Goal: Book appointment/travel/reservation

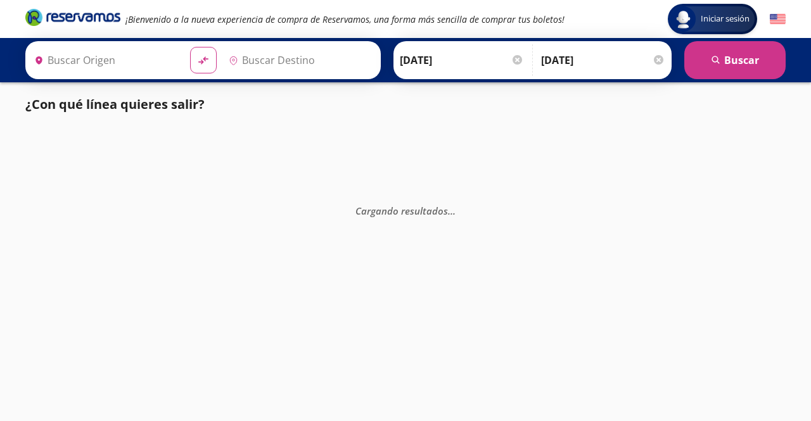
type input "[GEOGRAPHIC_DATA][PERSON_NAME], [GEOGRAPHIC_DATA][PERSON_NAME]"
type input "[GEOGRAPHIC_DATA], [GEOGRAPHIC_DATA]"
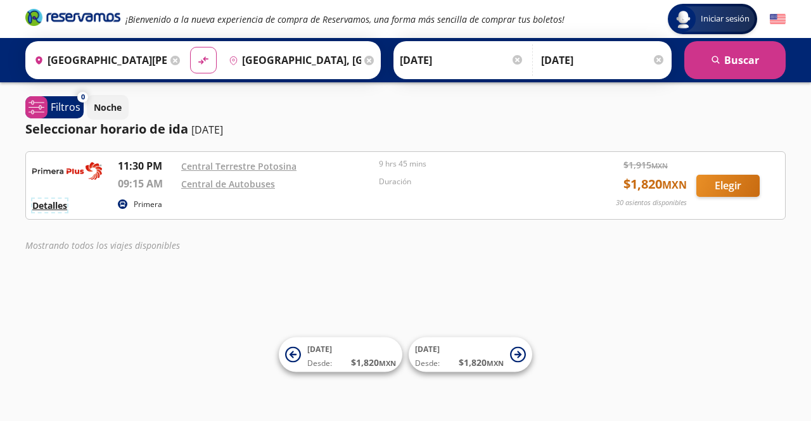
click at [63, 208] on button "Detalles" at bounding box center [49, 205] width 35 height 13
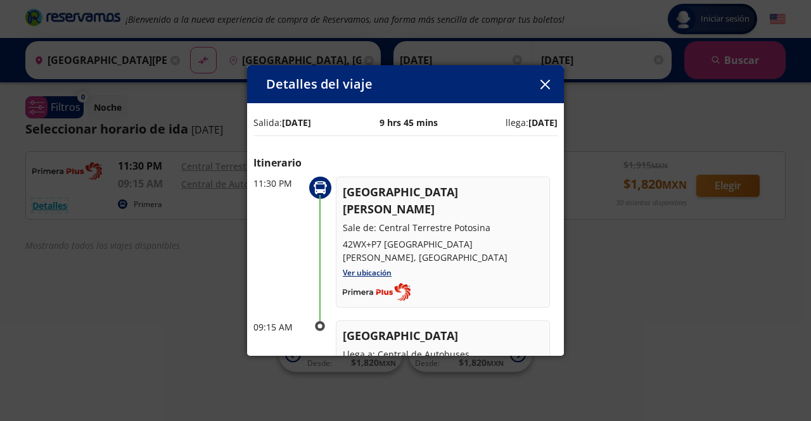
scroll to position [63, 0]
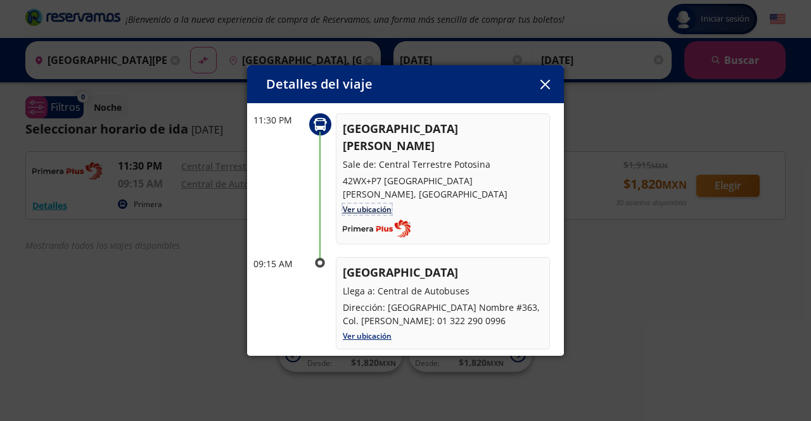
click at [348, 204] on link "Ver ubicación" at bounding box center [367, 209] width 49 height 11
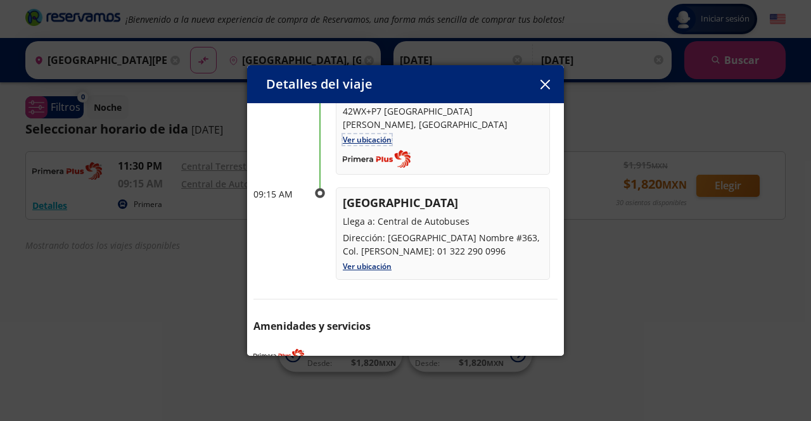
scroll to position [142, 0]
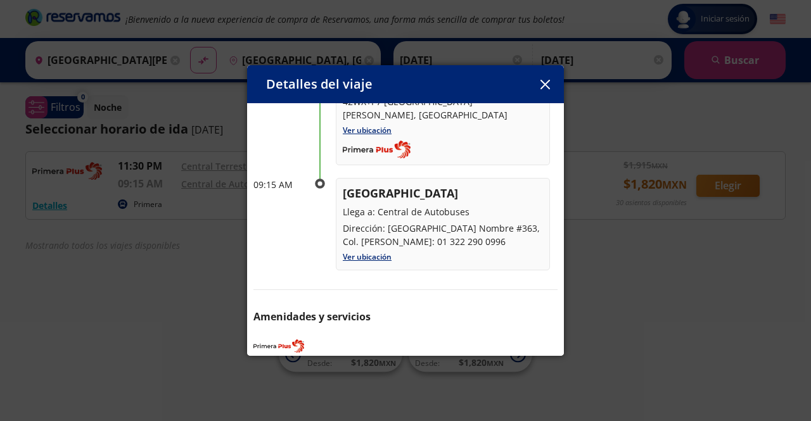
click at [538, 84] on button "button" at bounding box center [544, 84] width 19 height 19
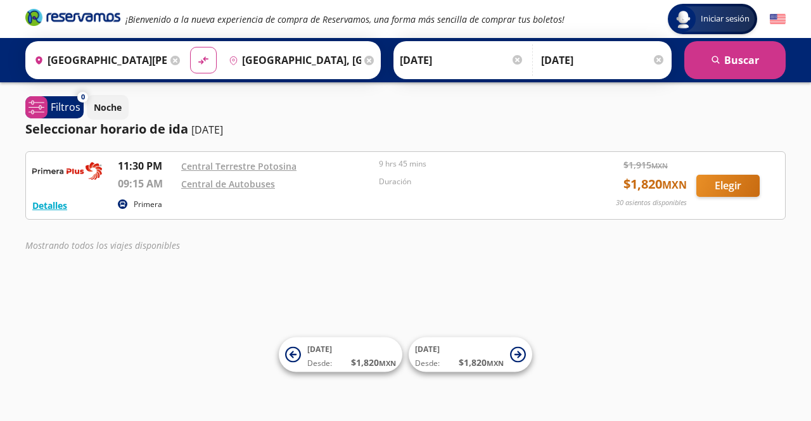
click at [436, 265] on div "Iniciar sesión Iniciar sesión ¡Bienvenido a la nueva experiencia de compra de R…" at bounding box center [405, 210] width 811 height 421
click at [419, 115] on div "Noche" at bounding box center [436, 107] width 699 height 25
